Goal: Obtain resource: Download file/media

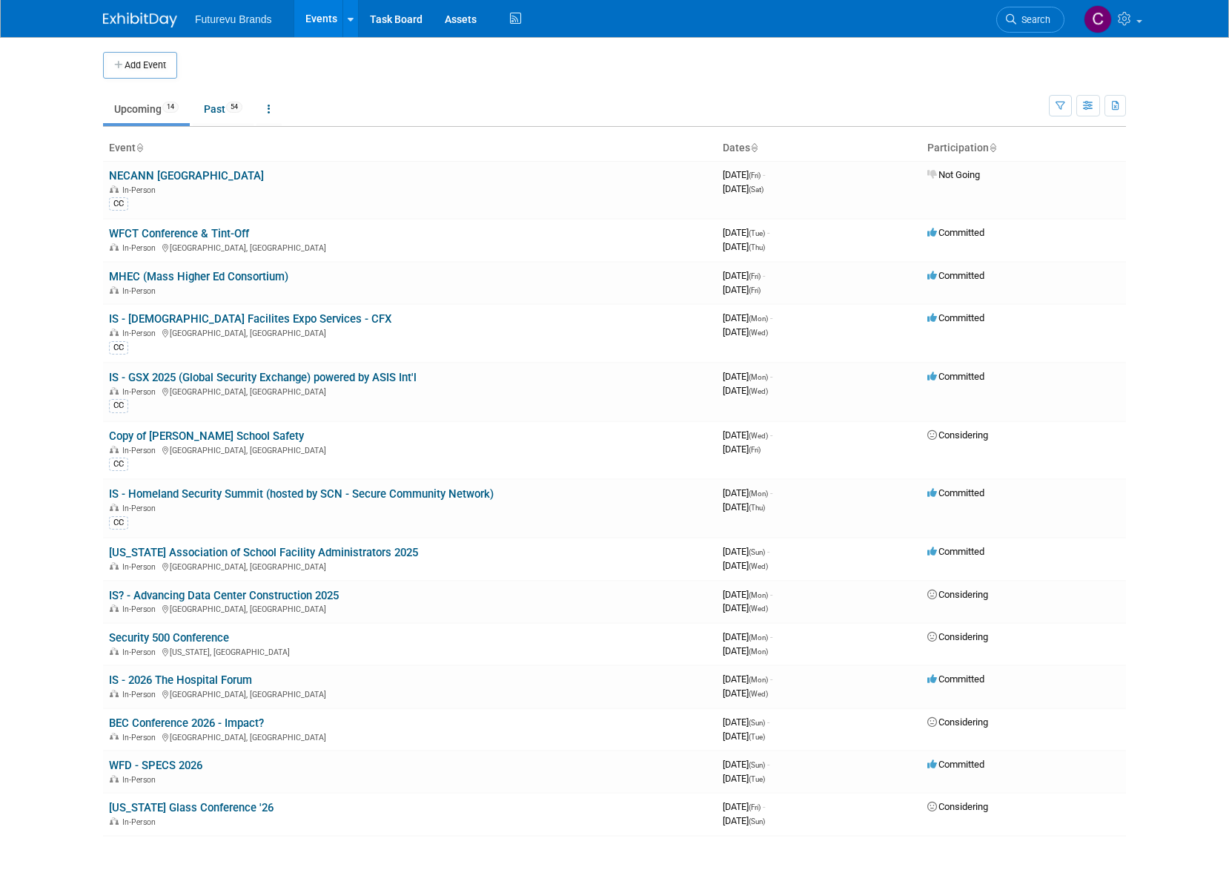
click at [248, 374] on link "IS - GSX 2025 (Global Security Exchange) powered by ASIS Int'l" at bounding box center [263, 377] width 308 height 13
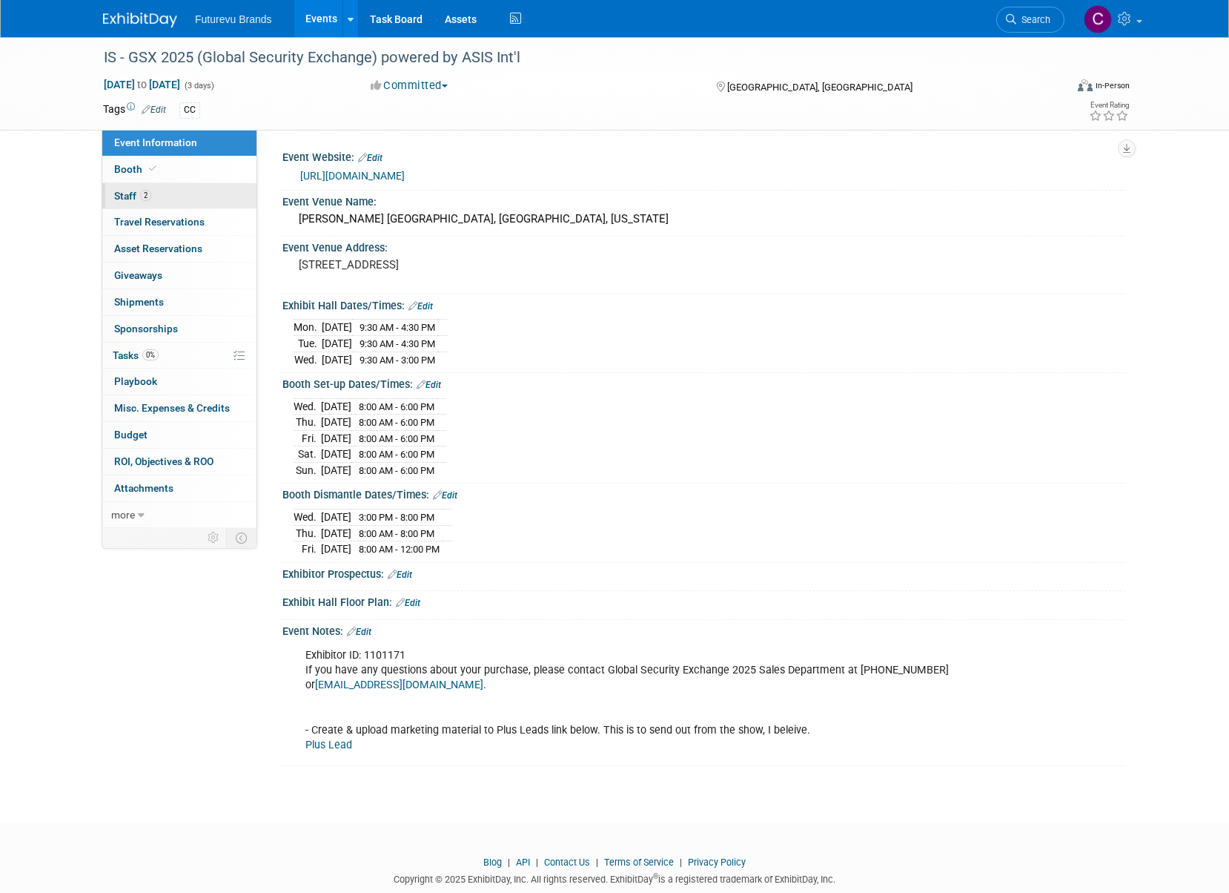
click at [130, 195] on span "Staff 2" at bounding box center [132, 196] width 37 height 12
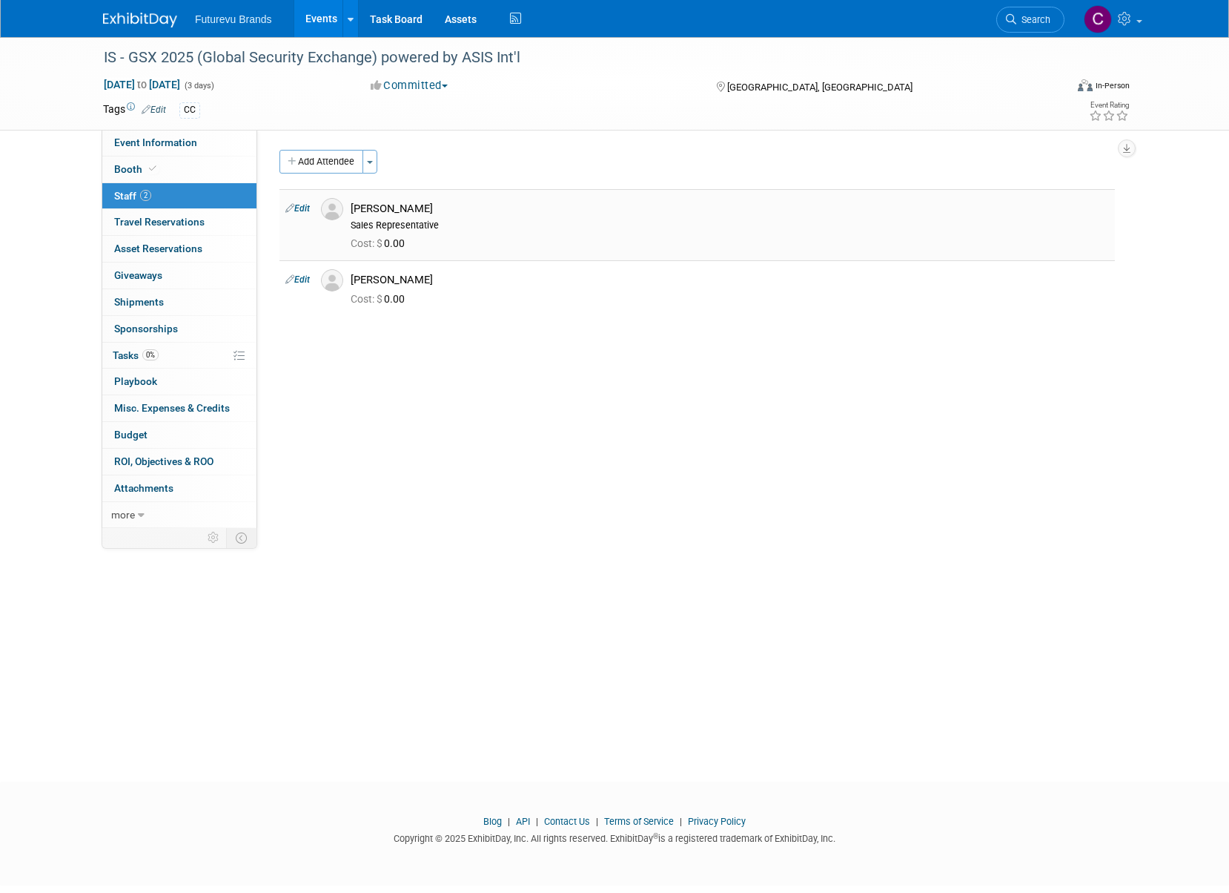
click at [302, 210] on link "Edit" at bounding box center [297, 208] width 24 height 10
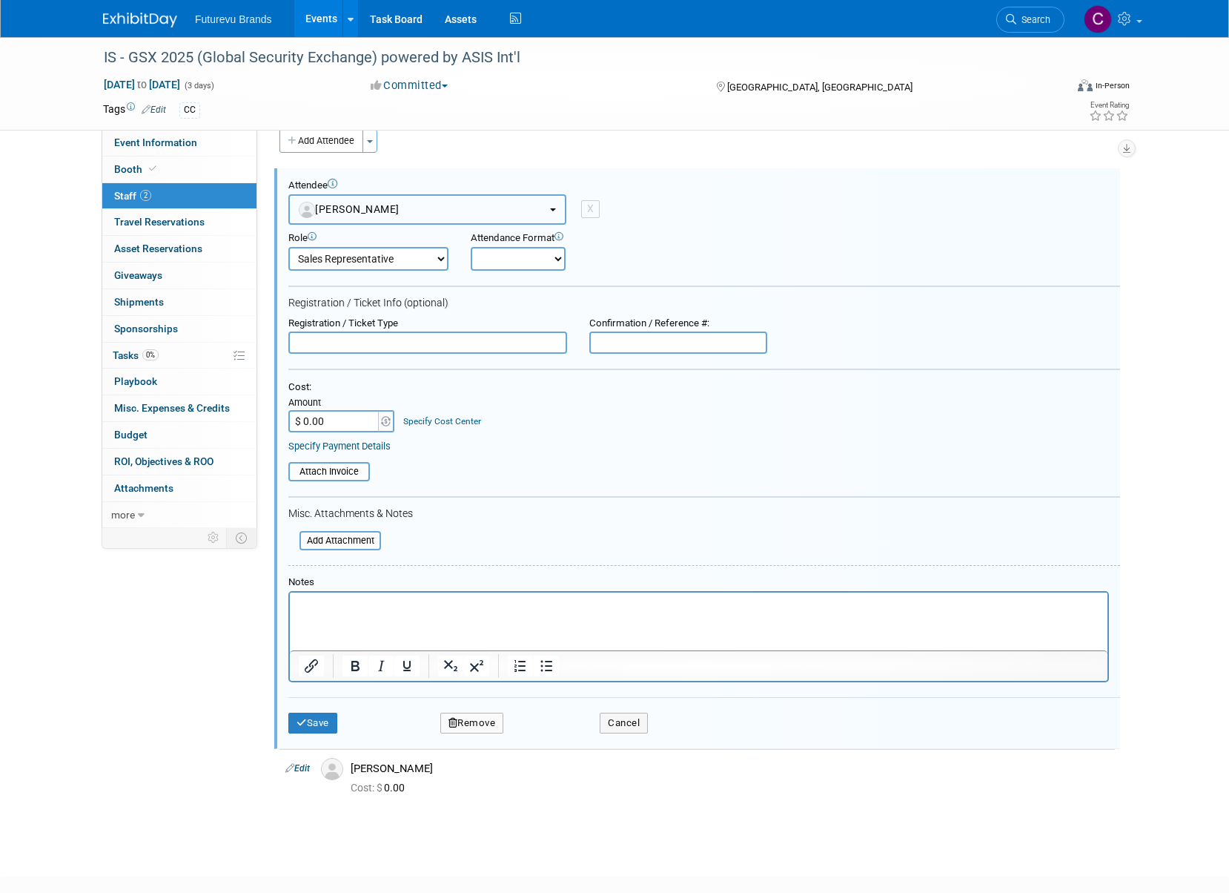
click at [506, 204] on button "Jill Read" at bounding box center [427, 209] width 278 height 30
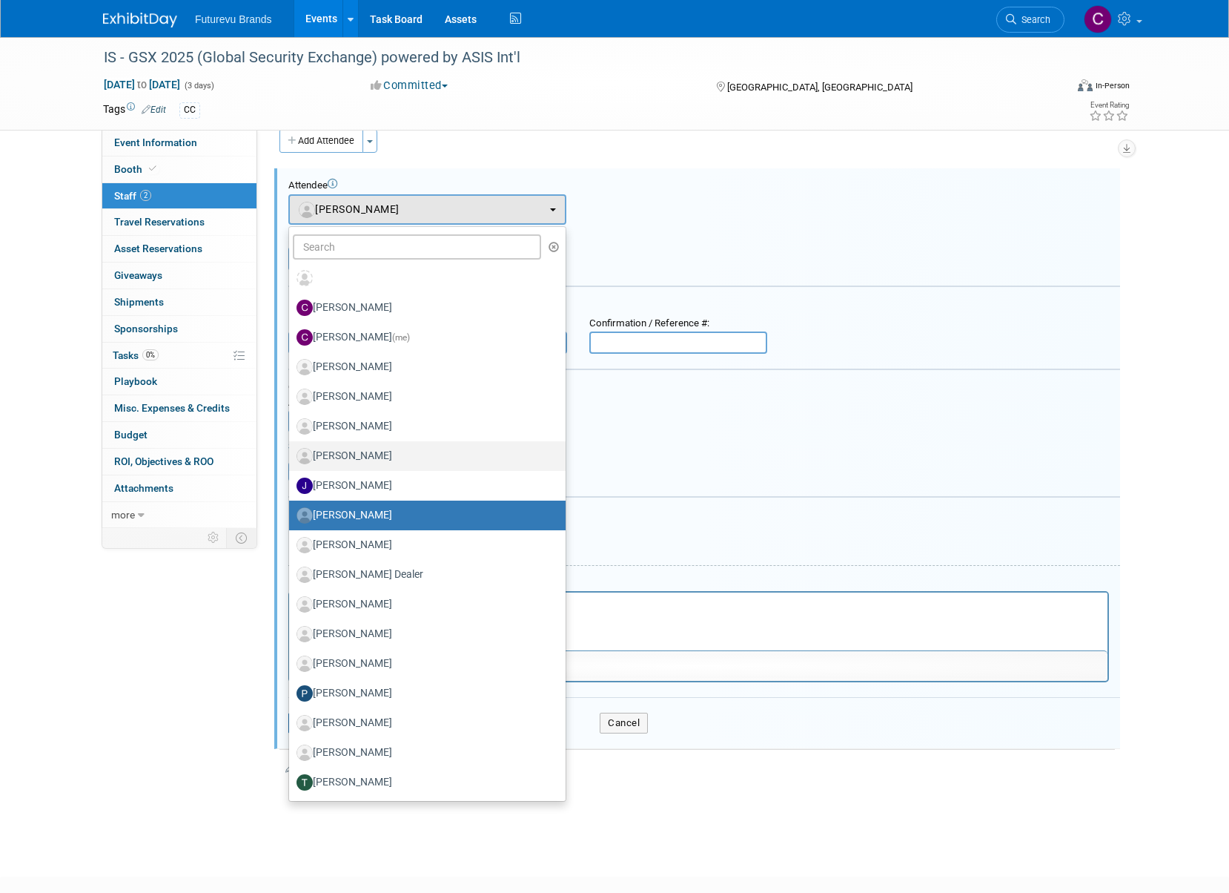
click at [435, 459] on label "Ian Bannister" at bounding box center [424, 456] width 254 height 24
click at [291, 459] on input "Ian Bannister" at bounding box center [287, 454] width 10 height 10
select select "c2a36f6a-a766-4cd3-87a8-fcf484d18f5d"
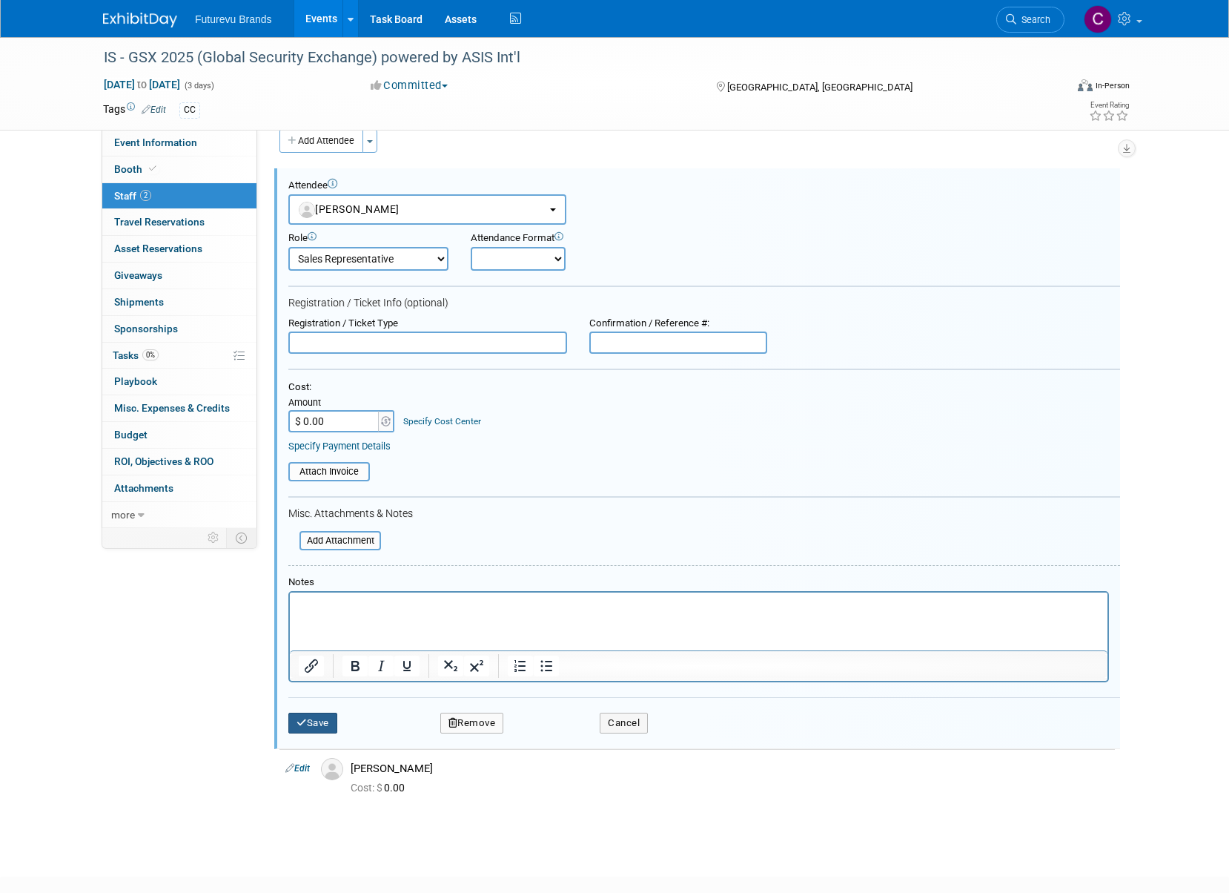
click at [325, 727] on button "Save" at bounding box center [312, 722] width 49 height 21
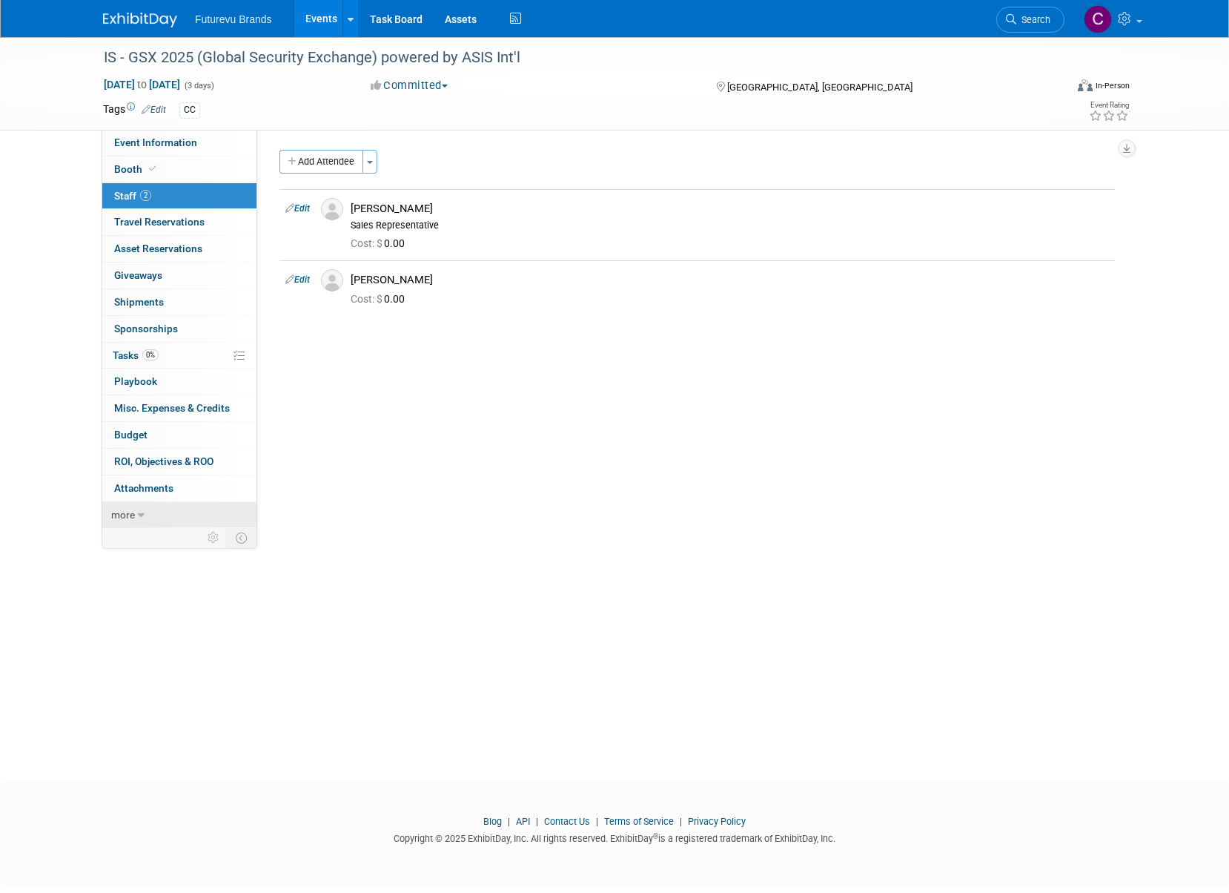
click at [149, 517] on link "more" at bounding box center [179, 515] width 154 height 26
click at [160, 539] on span "Event Binder (.pdf export)" at bounding box center [173, 541] width 119 height 12
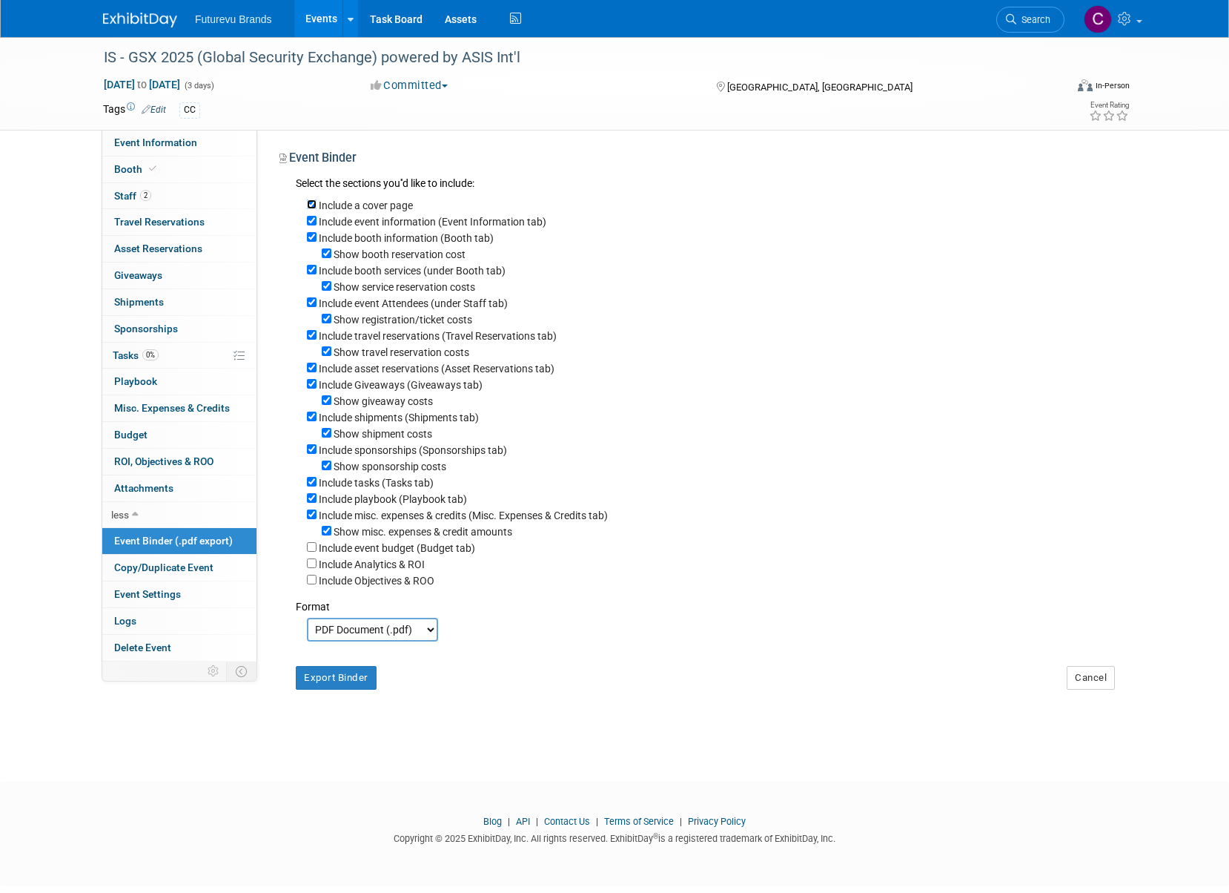
click at [308, 202] on input "Include a cover page" at bounding box center [312, 204] width 10 height 10
checkbox input "false"
click at [311, 219] on input "Include event information (Event Information tab)" at bounding box center [312, 221] width 10 height 10
checkbox input "false"
click at [310, 231] on div "Include booth information (Booth tab)" at bounding box center [711, 237] width 808 height 16
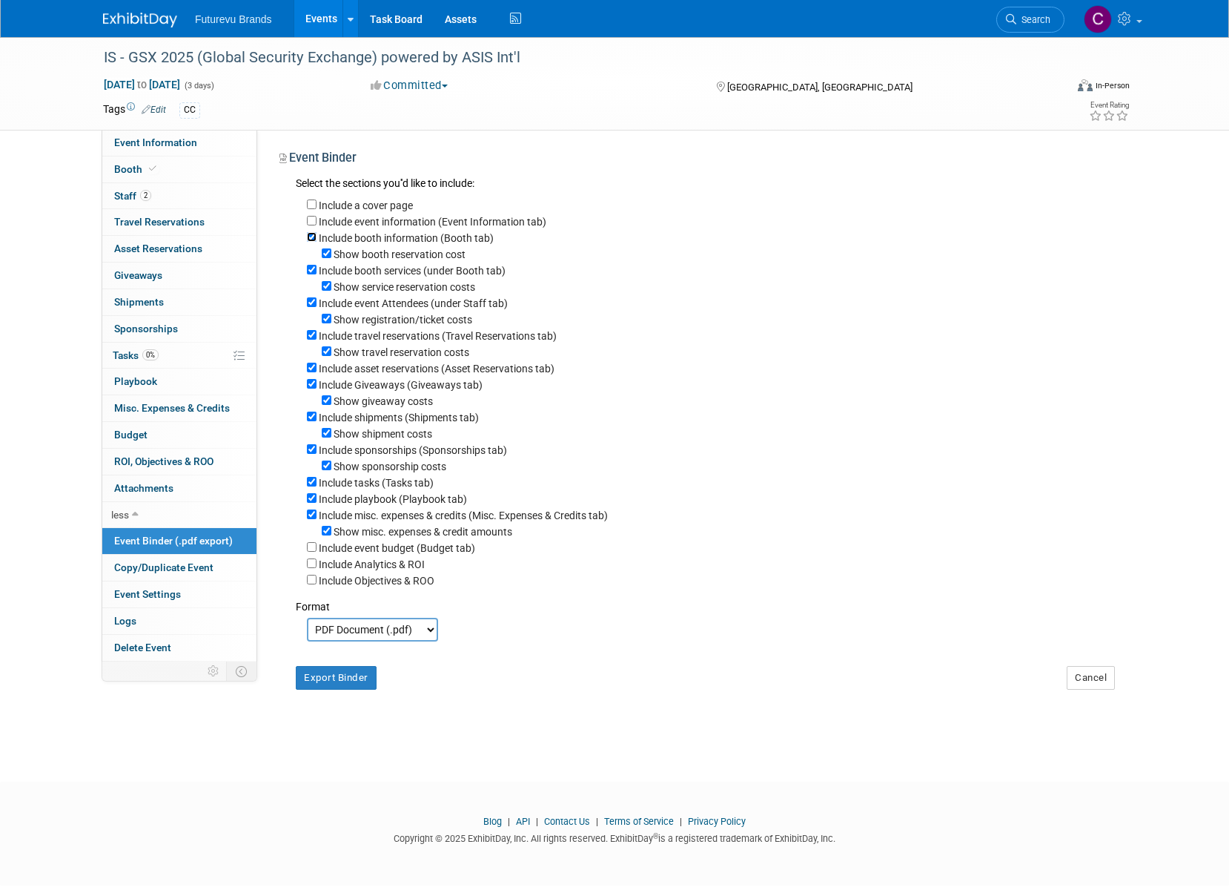
click at [308, 241] on input "Include booth information (Booth tab)" at bounding box center [312, 237] width 10 height 10
checkbox input "false"
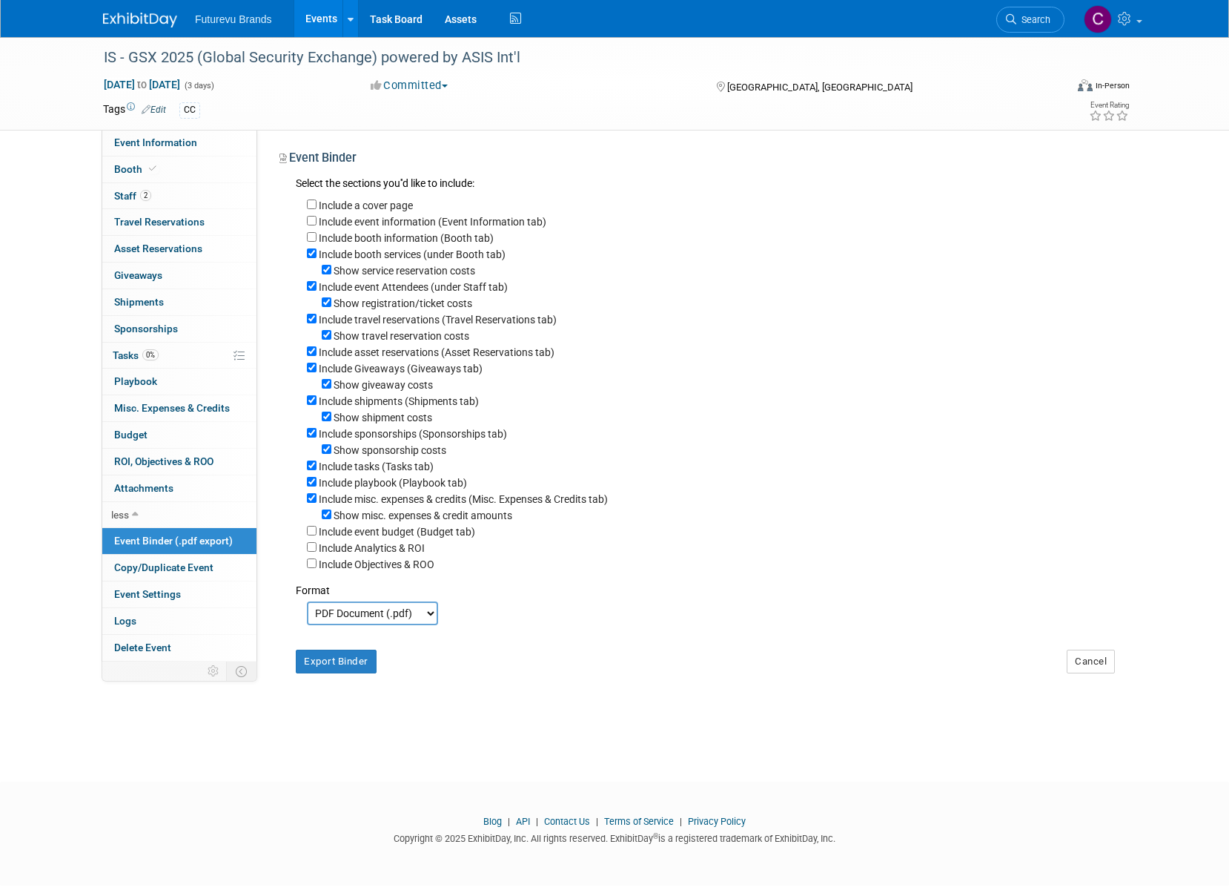
click at [317, 254] on div "Include booth services (under Booth tab)" at bounding box center [711, 253] width 808 height 16
click at [313, 257] on input "Include booth services (under Booth tab)" at bounding box center [312, 253] width 10 height 10
checkbox input "false"
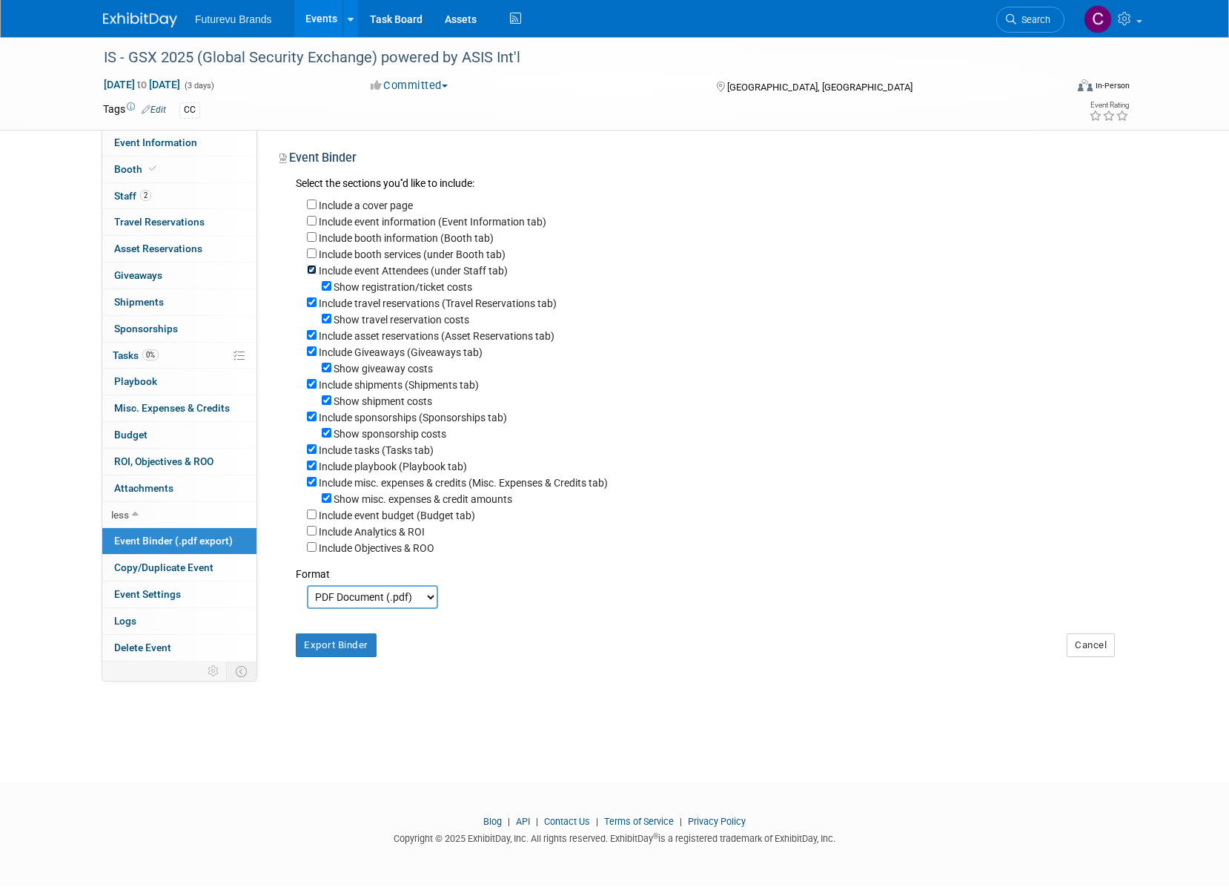
click at [312, 269] on input "Include event Attendees (under Staff tab)" at bounding box center [312, 270] width 10 height 10
checkbox input "false"
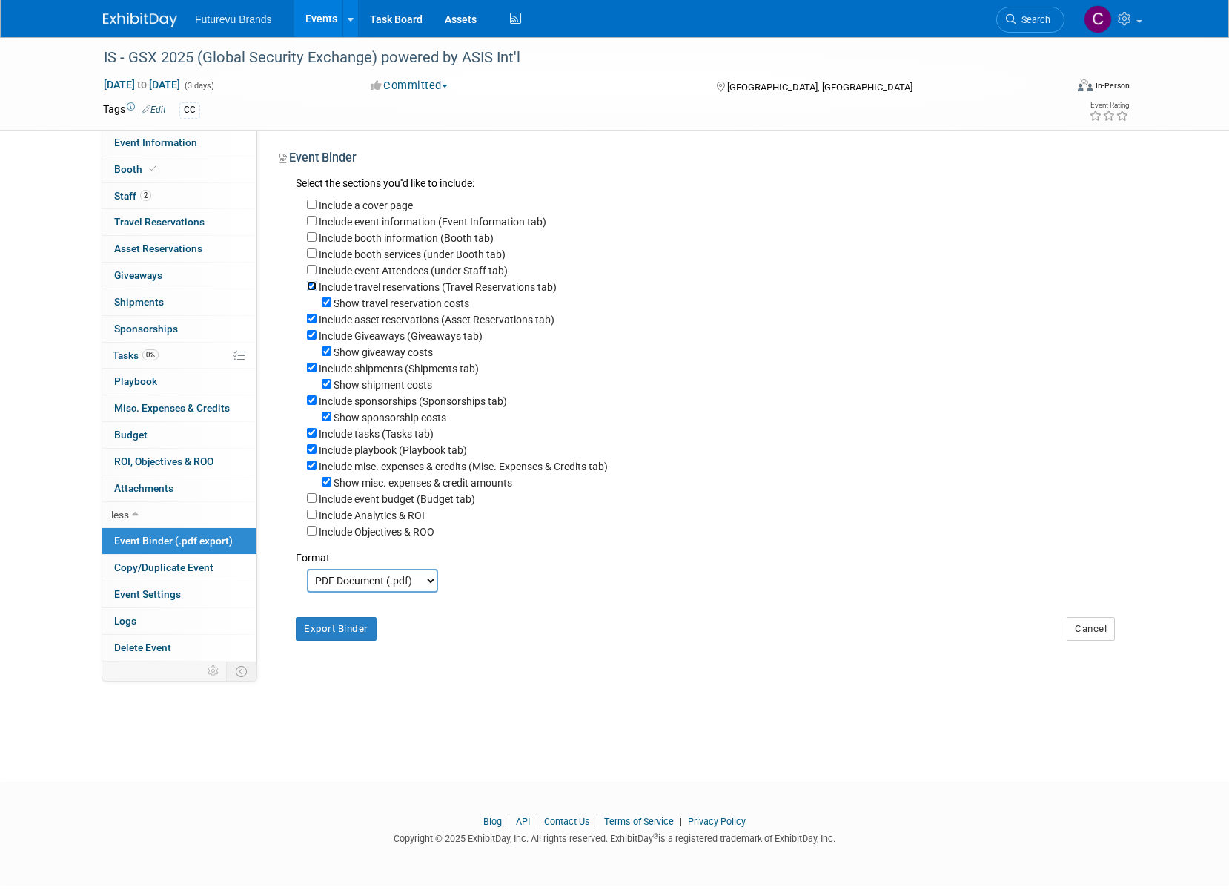
click at [309, 287] on input "Include travel reservations (Travel Reservations tab)" at bounding box center [312, 286] width 10 height 10
checkbox input "false"
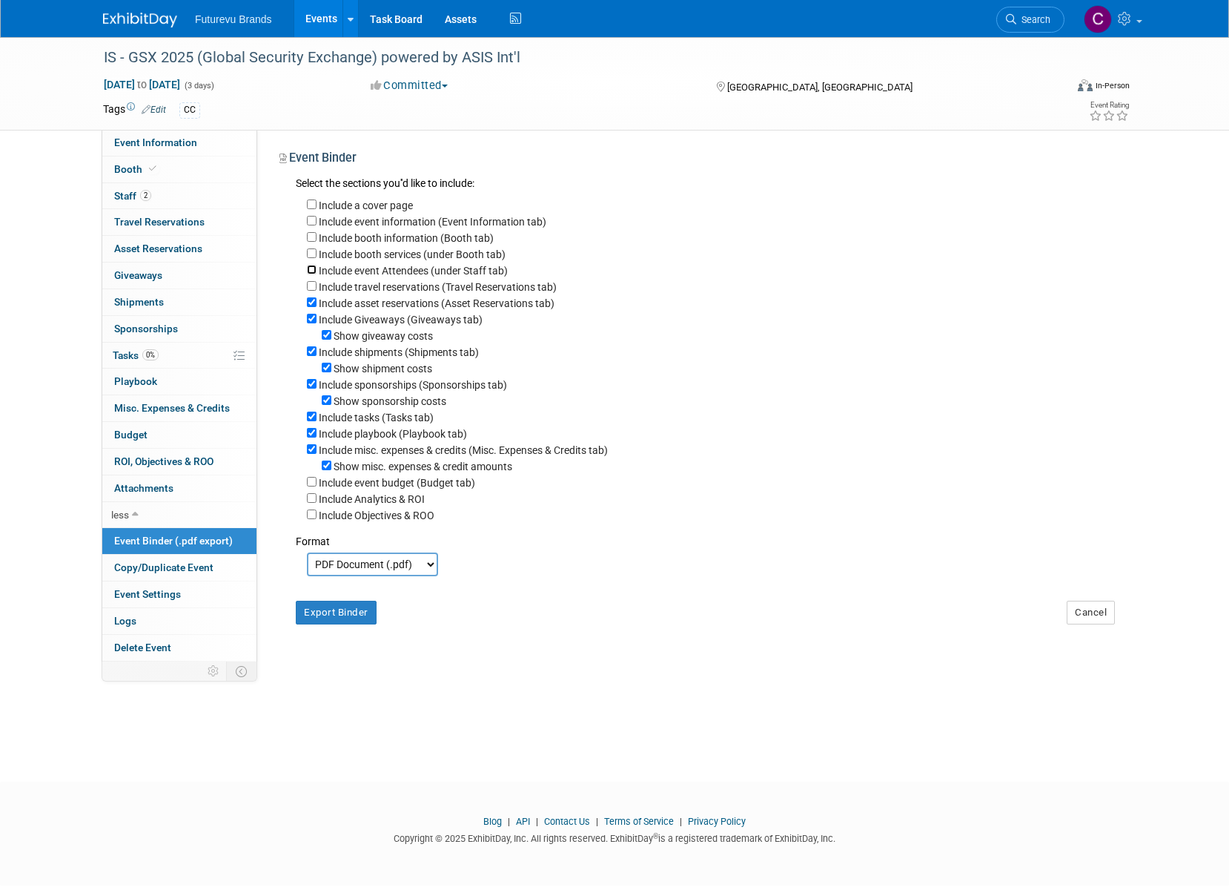
click at [309, 271] on input "Include event Attendees (under Staff tab)" at bounding box center [312, 270] width 10 height 10
checkbox input "true"
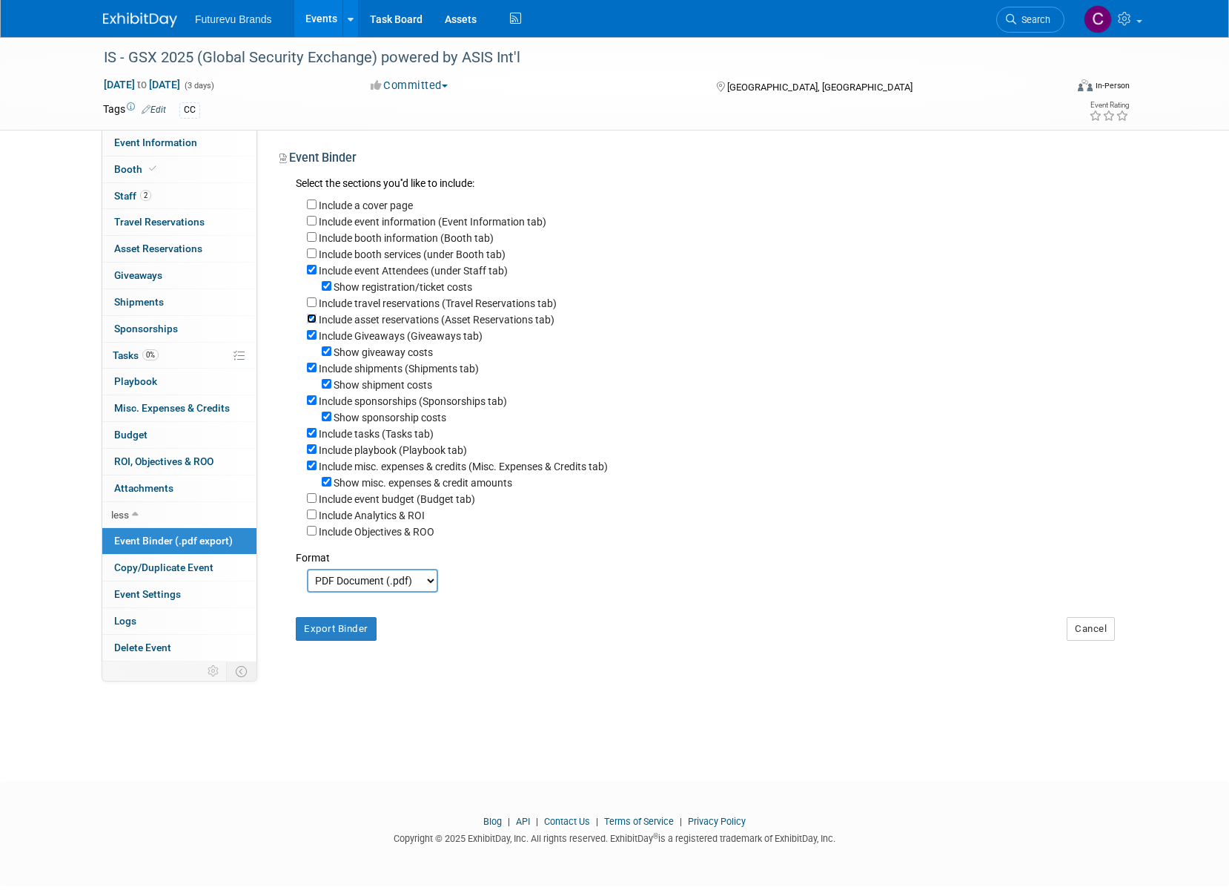
click at [312, 322] on input "Include asset reservations (Asset Reservations tab)" at bounding box center [312, 319] width 10 height 10
checkbox input "false"
click at [311, 340] on input "Include Giveaways (Giveaways tab)" at bounding box center [312, 335] width 10 height 10
checkbox input "false"
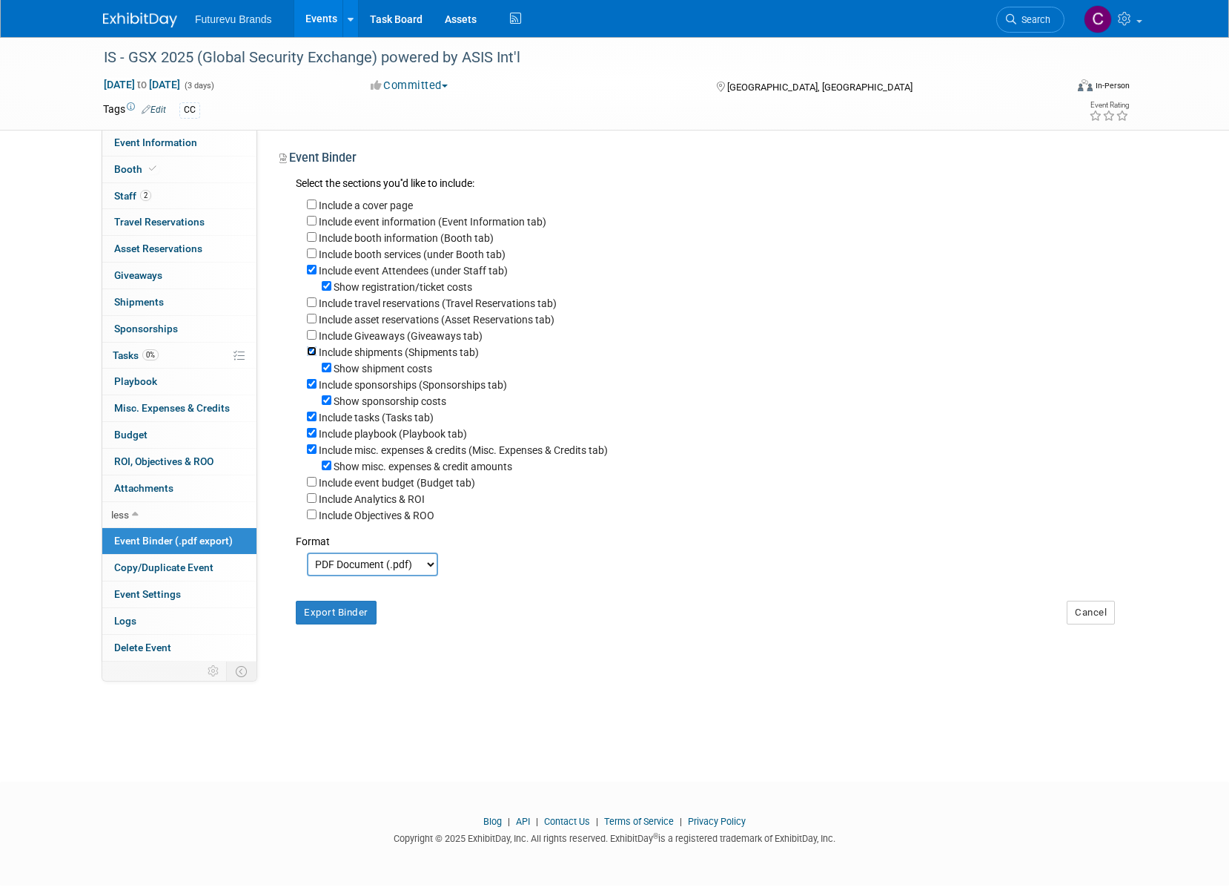
click at [311, 356] on input "Include shipments (Shipments tab)" at bounding box center [312, 351] width 10 height 10
checkbox input "false"
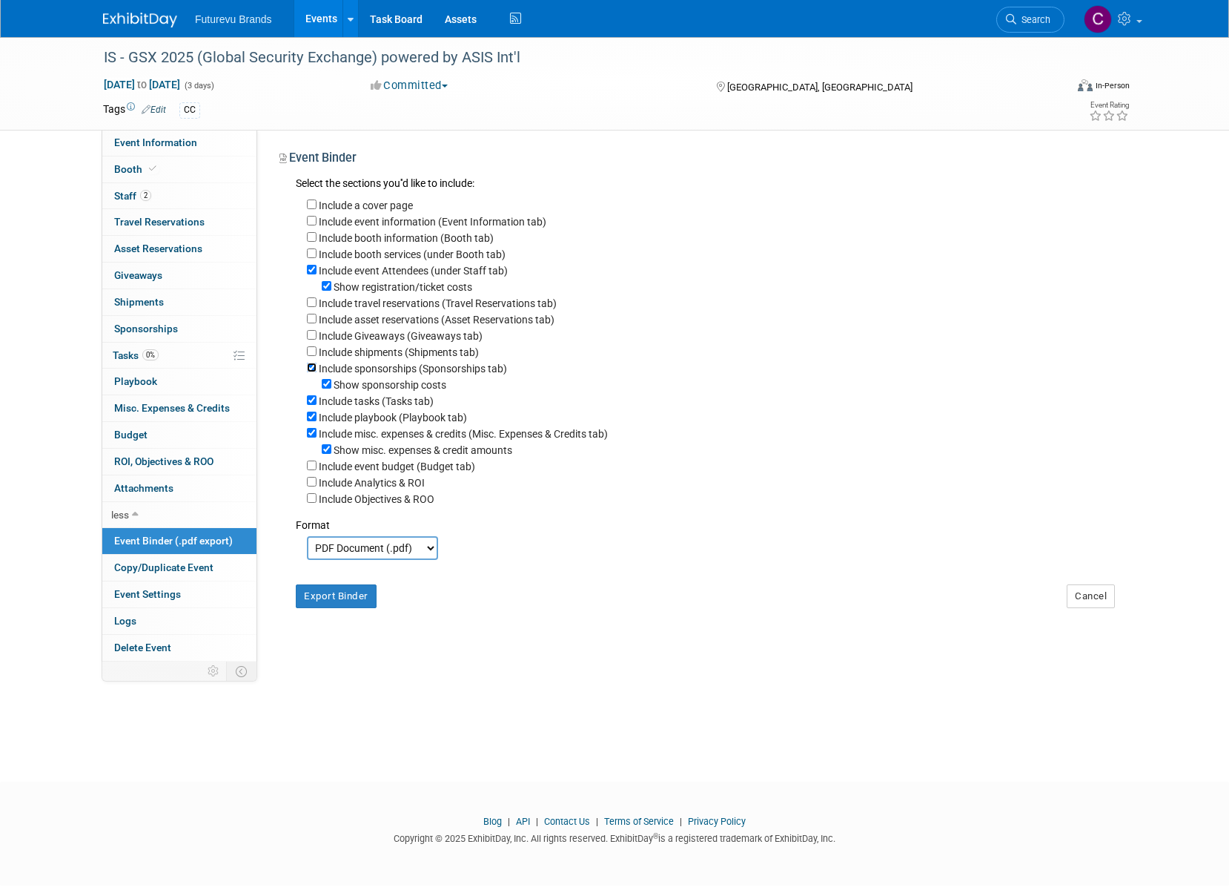
click at [313, 372] on input "Include sponsorships (Sponsorships tab)" at bounding box center [312, 368] width 10 height 10
checkbox input "false"
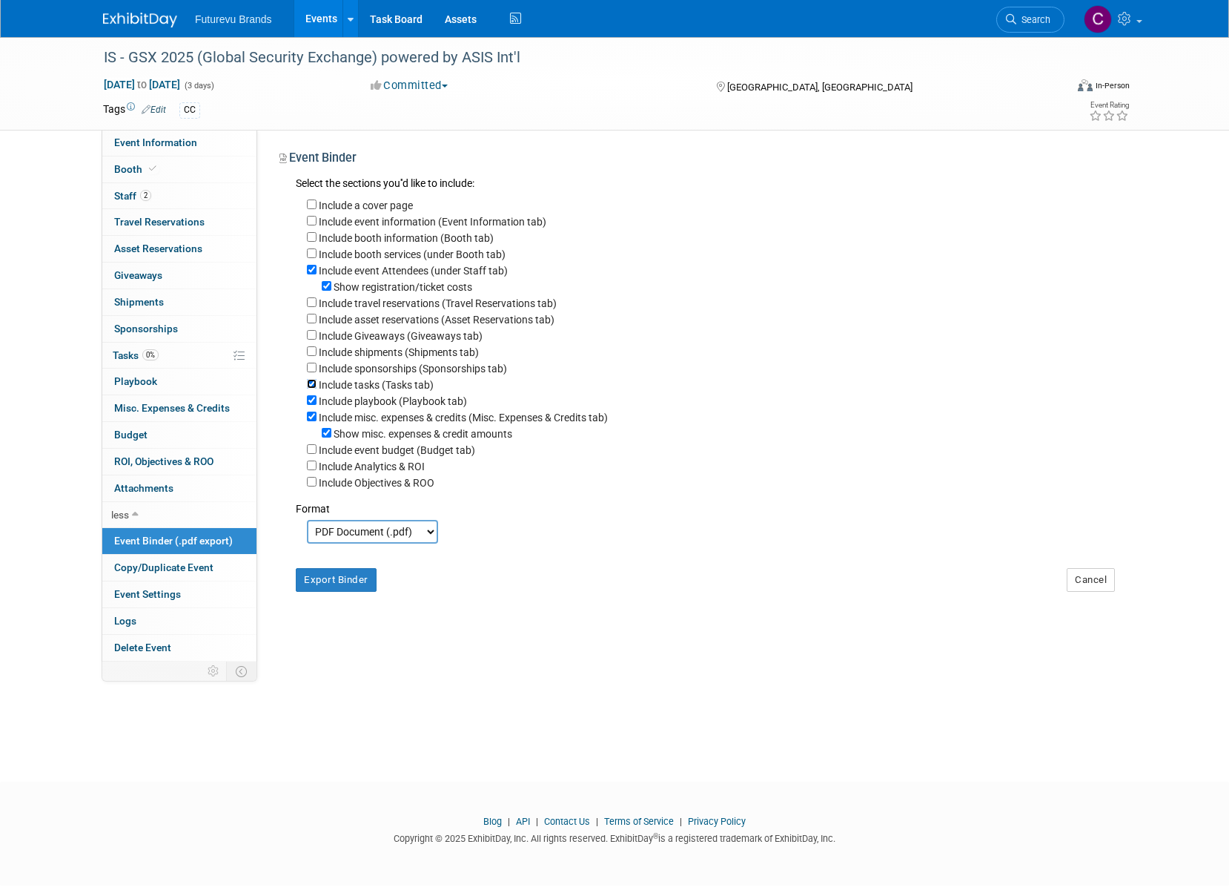
click at [311, 388] on input "Include tasks (Tasks tab)" at bounding box center [312, 384] width 10 height 10
checkbox input "false"
click at [314, 405] on input "Include playbook (Playbook tab)" at bounding box center [312, 400] width 10 height 10
checkbox input "false"
click at [311, 421] on input "Include misc. expenses & credits (Misc. Expenses & Credits tab)" at bounding box center [312, 416] width 10 height 10
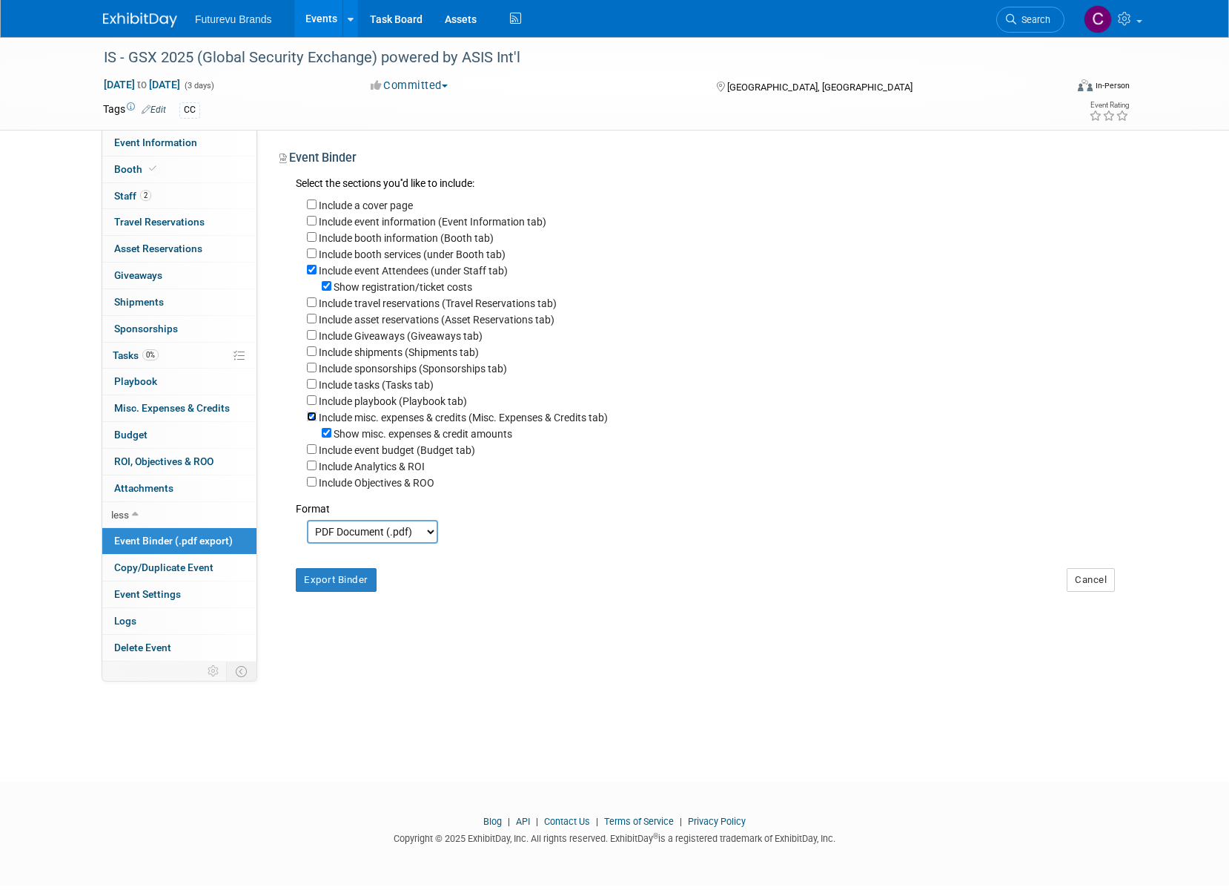
checkbox input "false"
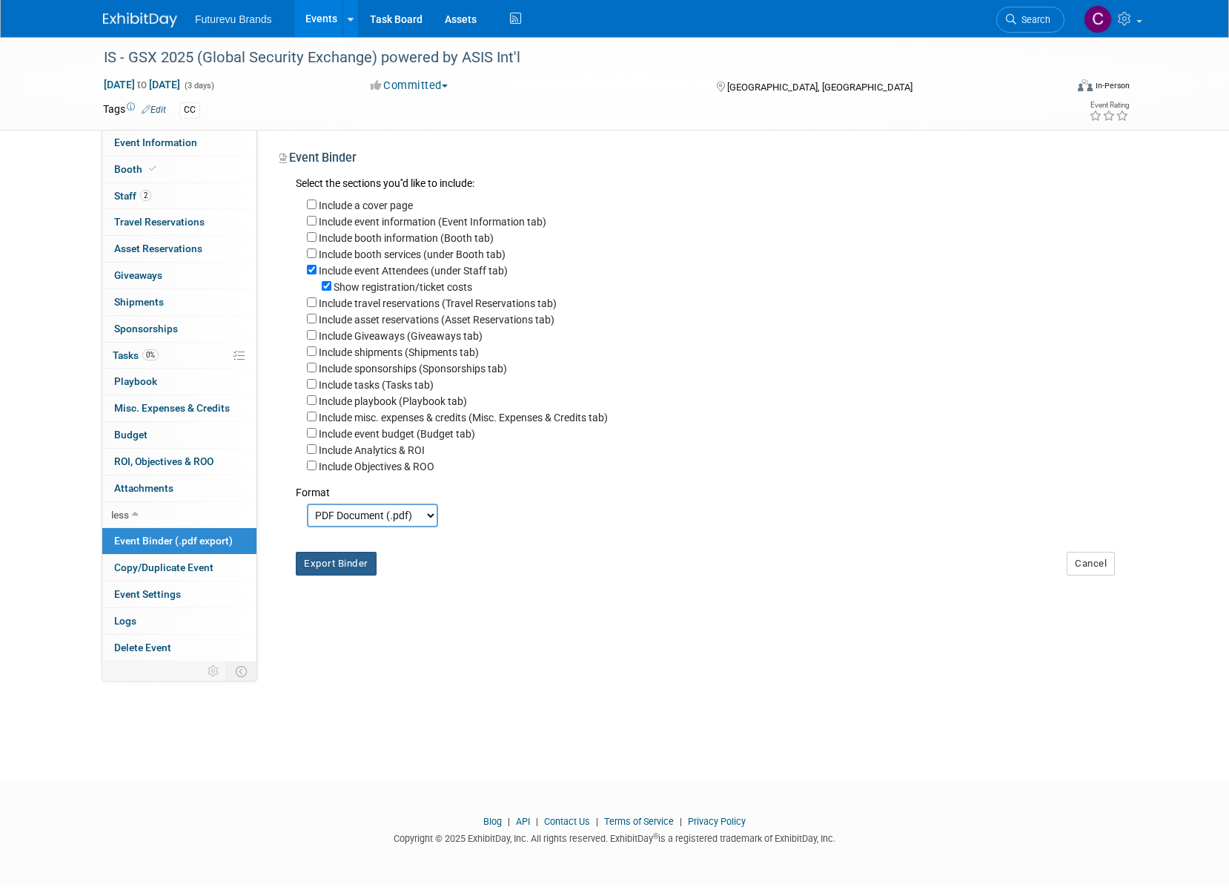
click at [344, 575] on button "Export Binder" at bounding box center [336, 564] width 81 height 24
